Goal: Transaction & Acquisition: Purchase product/service

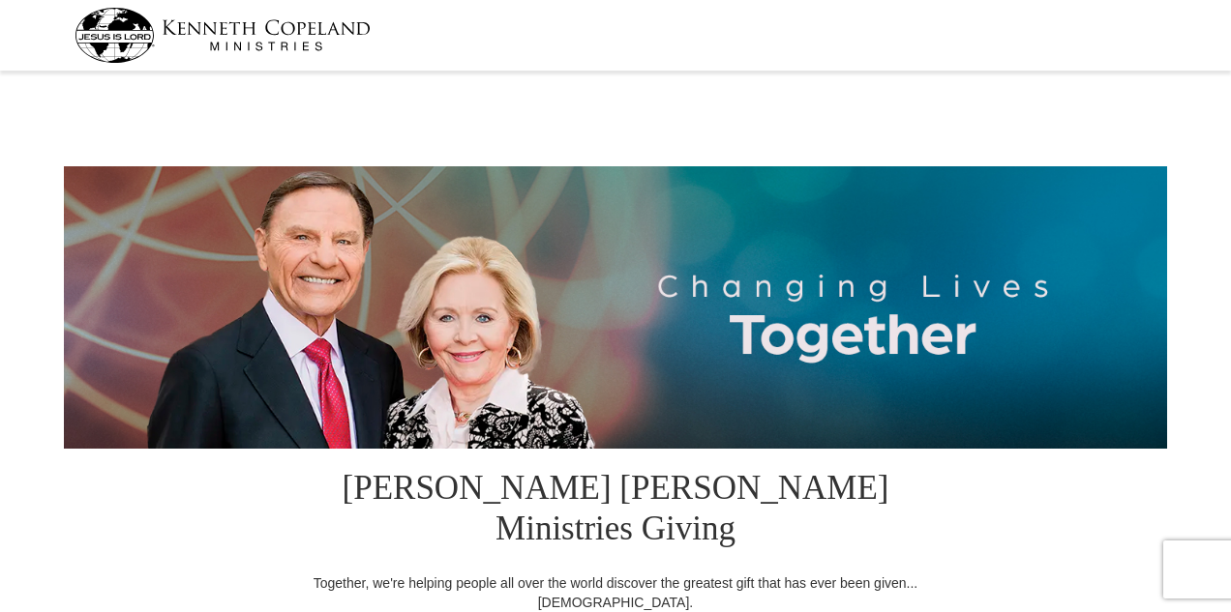
select select "IN"
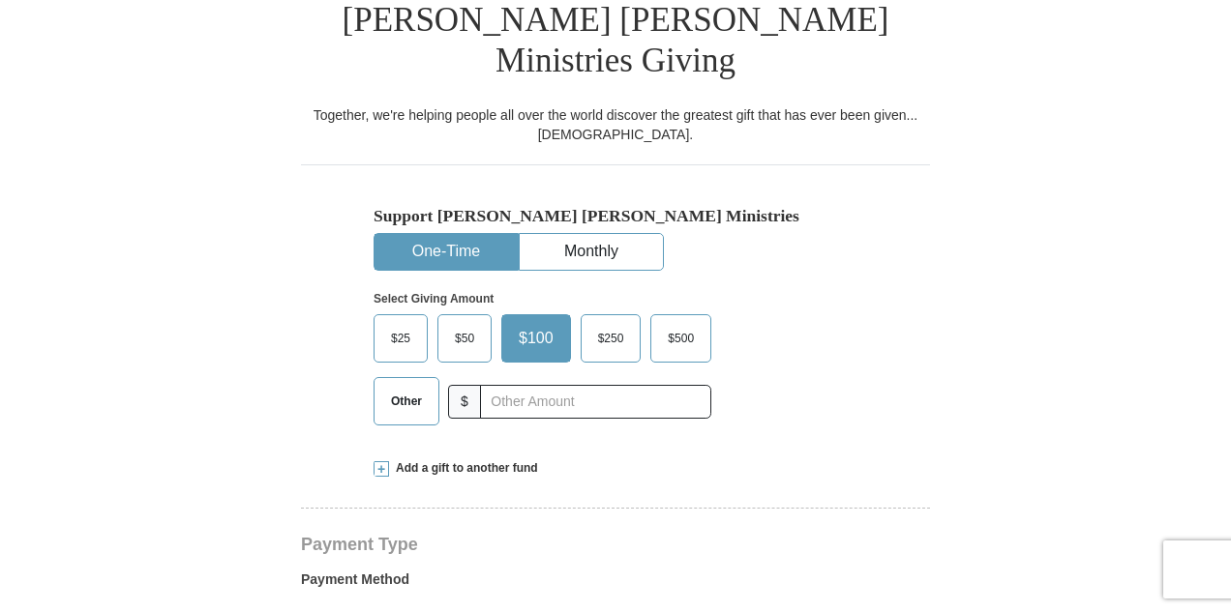
scroll to position [470, 0]
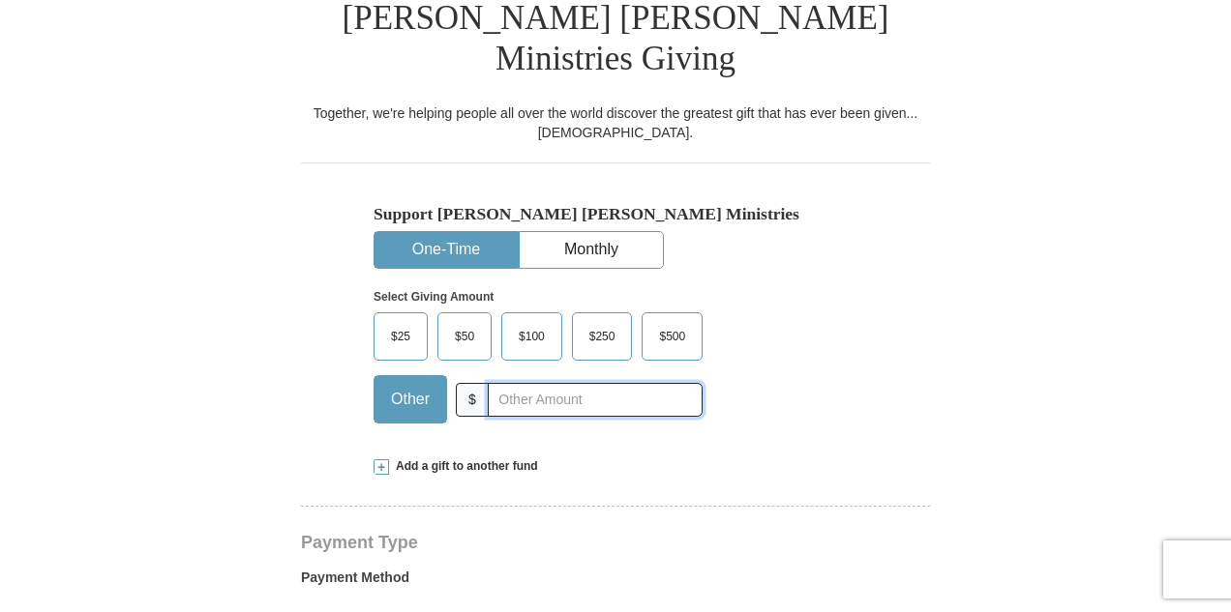
click at [511, 383] on input "text" at bounding box center [595, 400] width 215 height 34
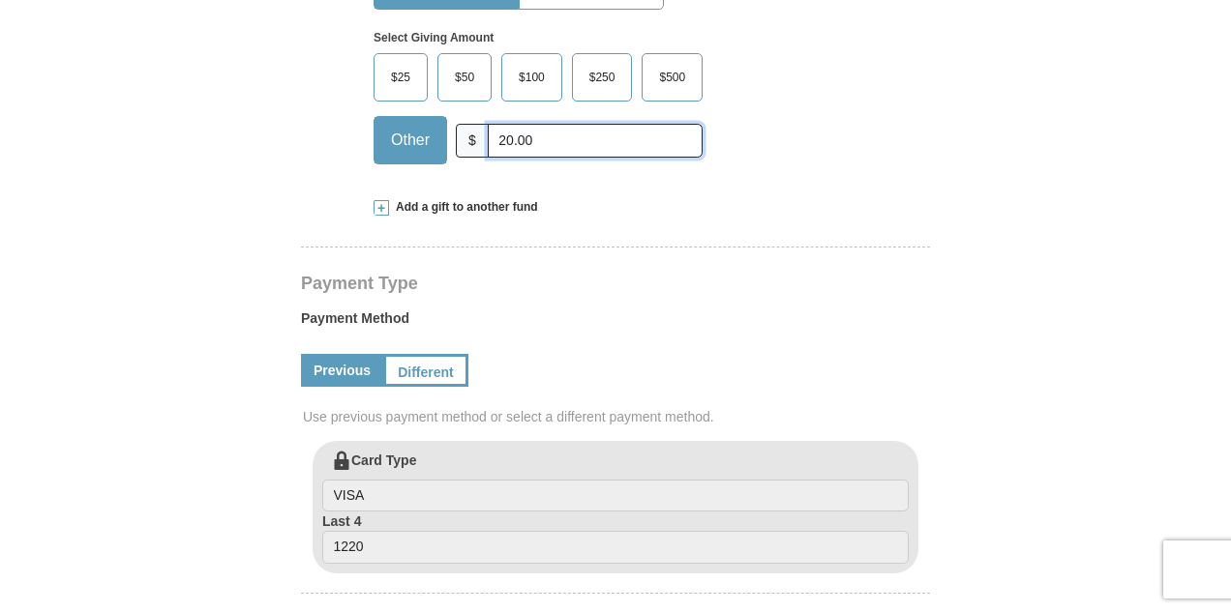
scroll to position [793, 0]
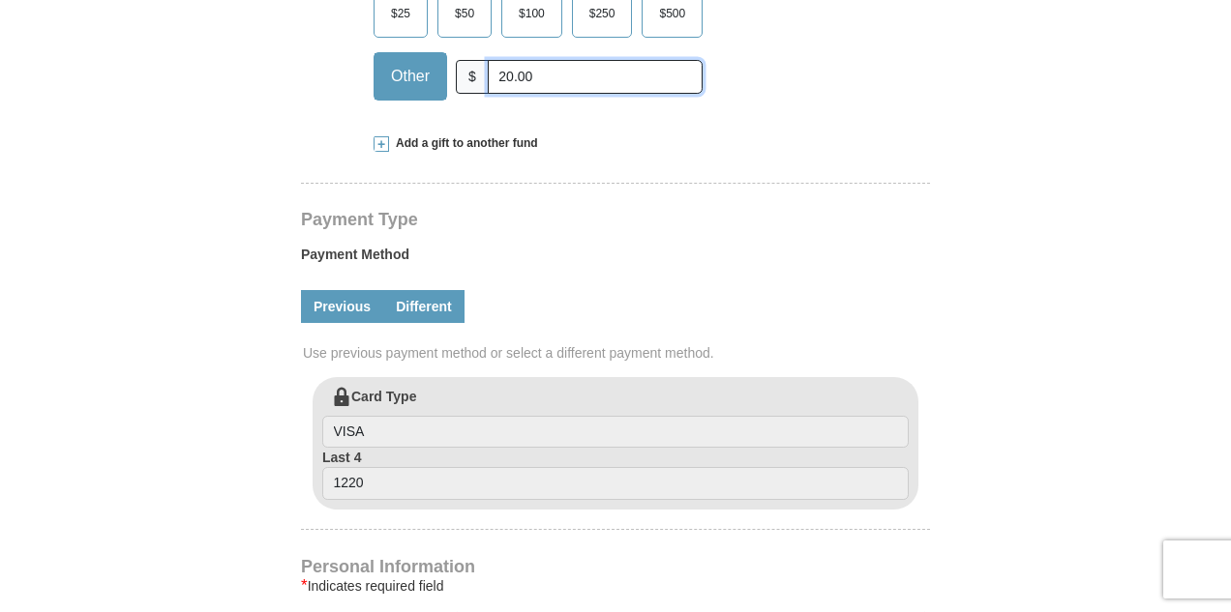
type input "20.00"
click at [426, 290] on link "Different" at bounding box center [423, 306] width 81 height 33
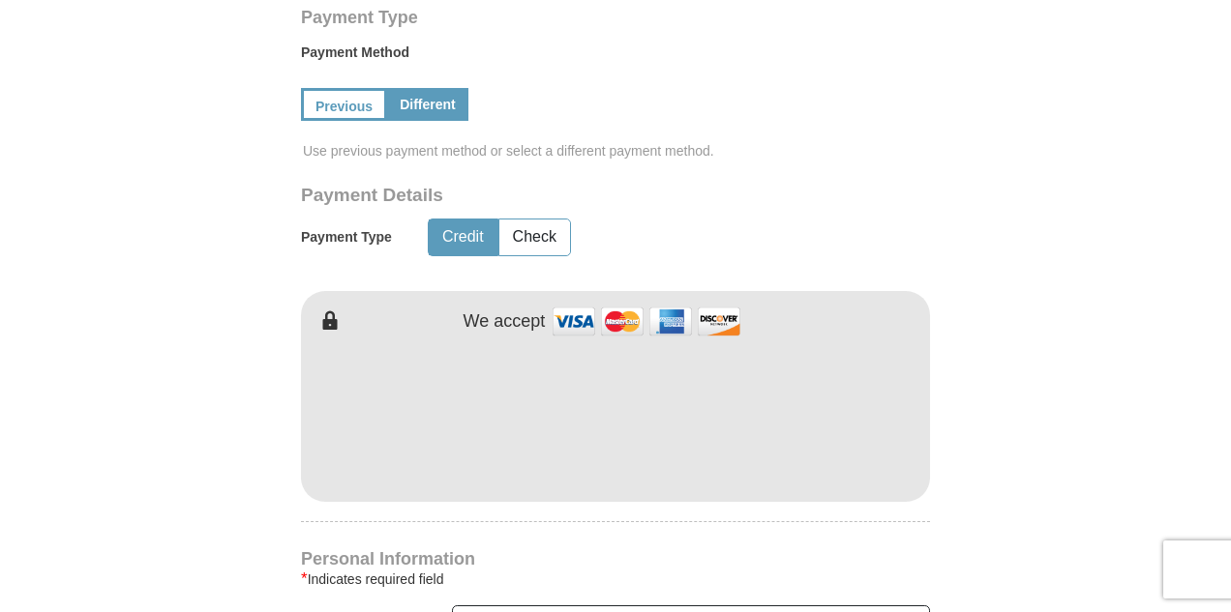
scroll to position [999, 0]
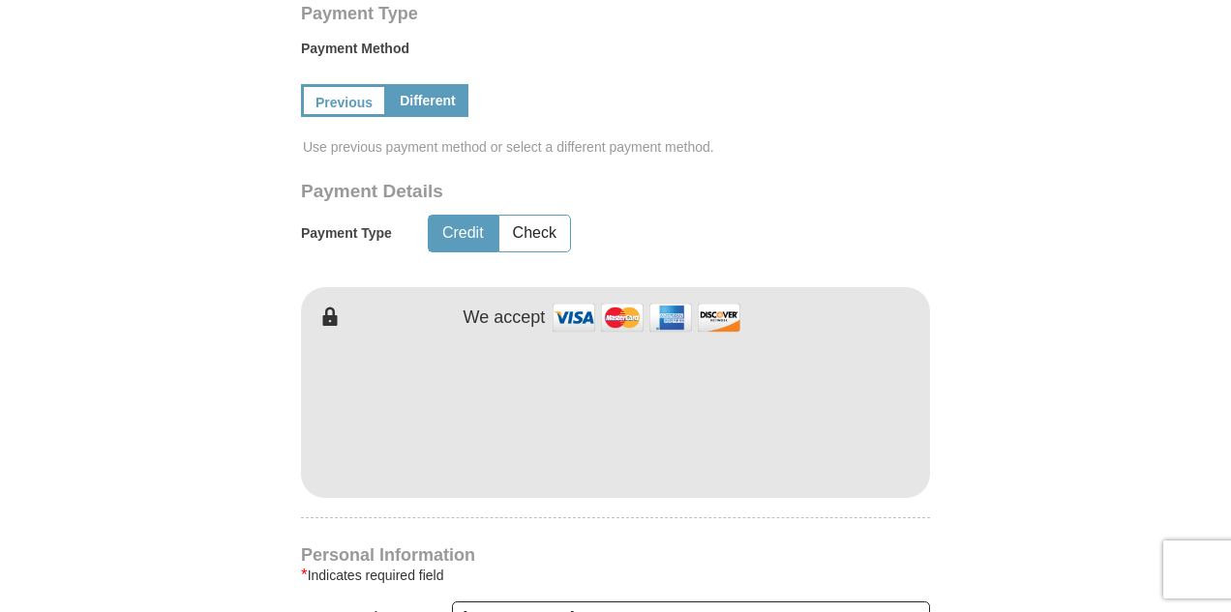
click at [117, 428] on form "Kenneth Copeland Ministries Giving Together, we're helping people all over the …" at bounding box center [615, 244] width 1103 height 2333
click at [267, 402] on form "Kenneth Copeland Ministries Giving Together, we're helping people all over the …" at bounding box center [615, 244] width 1103 height 2333
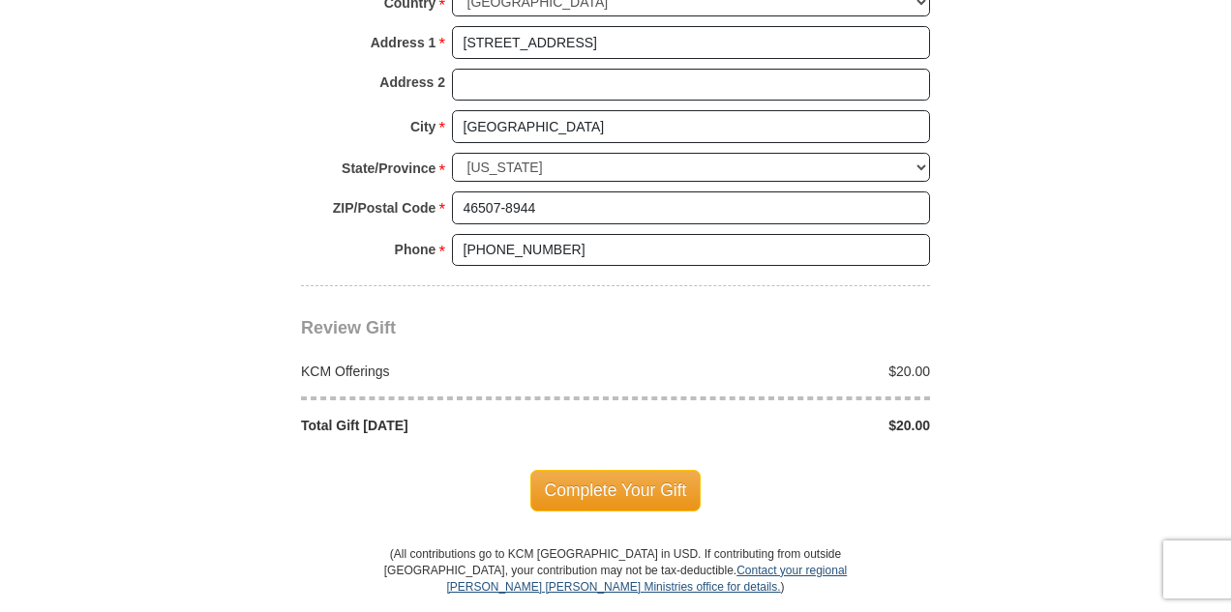
scroll to position [1771, 0]
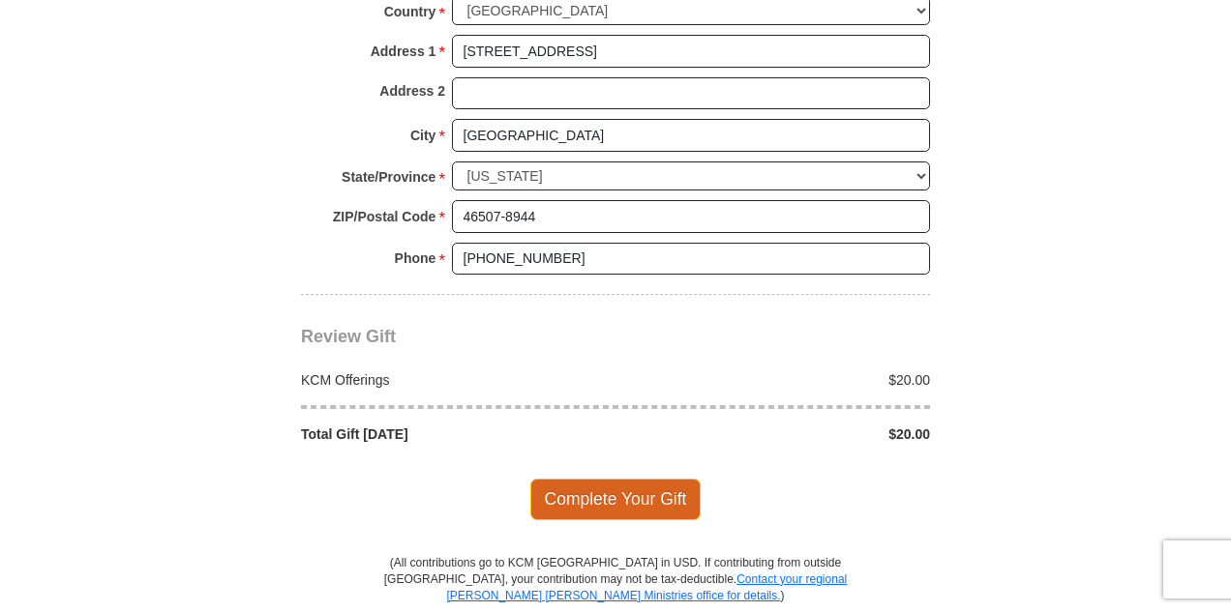
click at [625, 479] on span "Complete Your Gift" at bounding box center [615, 499] width 171 height 41
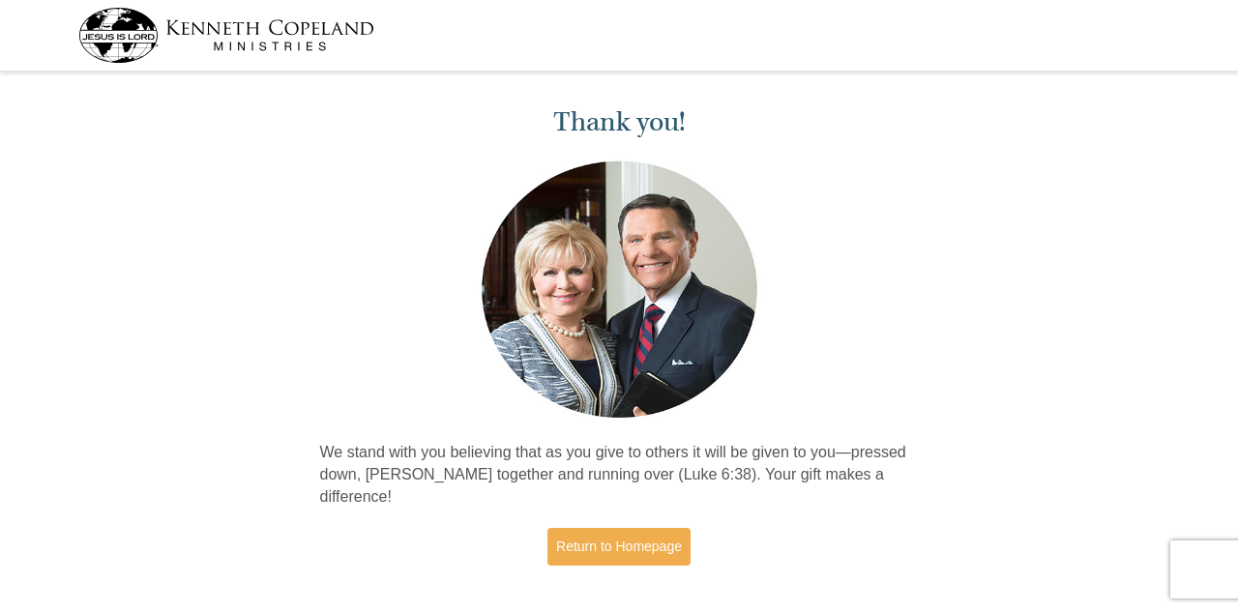
click at [137, 36] on img at bounding box center [226, 35] width 296 height 55
